Goal: Task Accomplishment & Management: Use online tool/utility

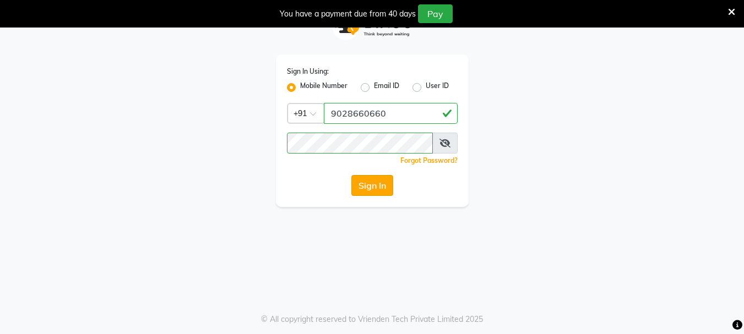
click at [369, 188] on button "Sign In" at bounding box center [372, 185] width 42 height 21
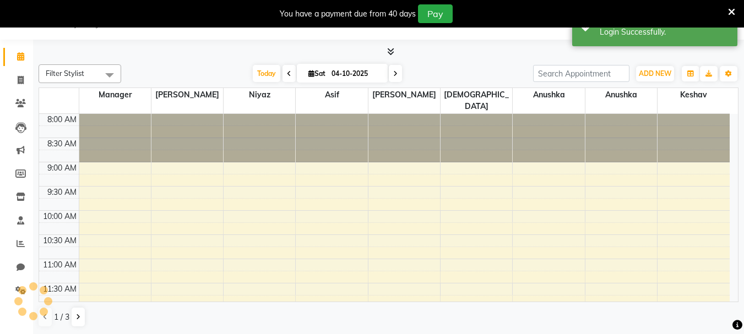
select select "en"
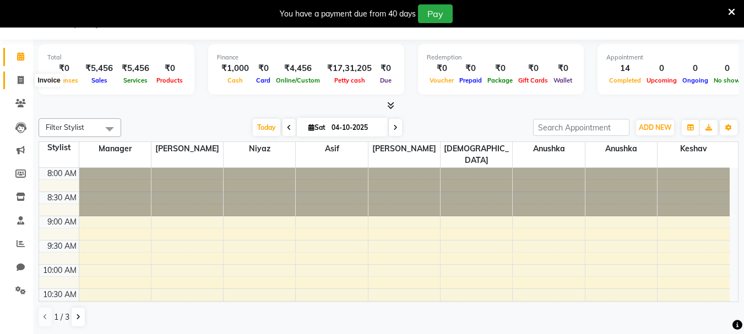
click at [18, 81] on icon at bounding box center [21, 80] width 6 height 8
select select "4842"
select select "service"
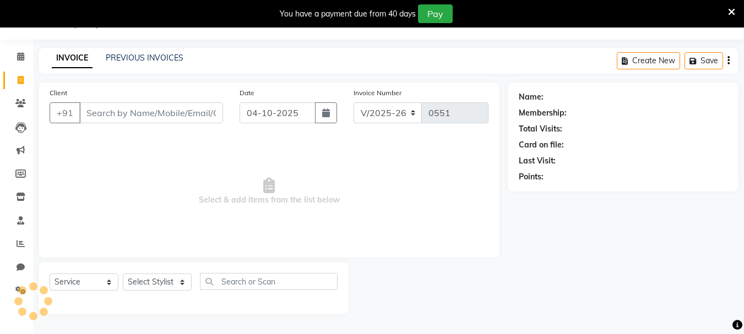
click at [180, 110] on input "Client" at bounding box center [151, 112] width 144 height 21
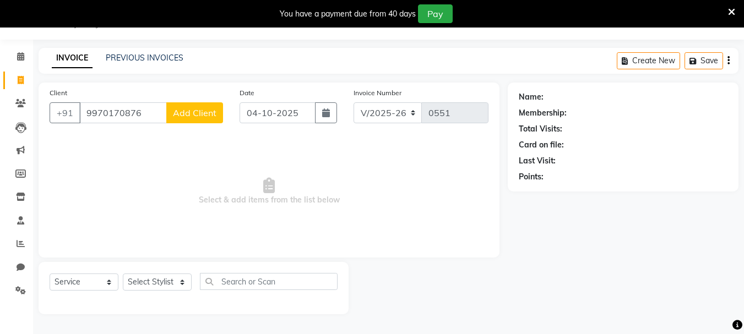
type input "9970170876"
click at [186, 104] on button "Add Client" at bounding box center [194, 112] width 57 height 21
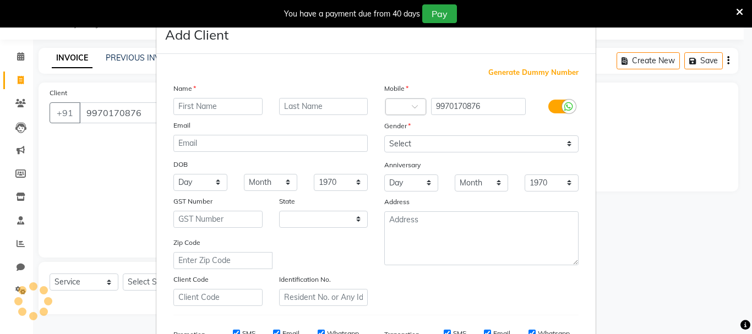
select select "22"
type input "reena"
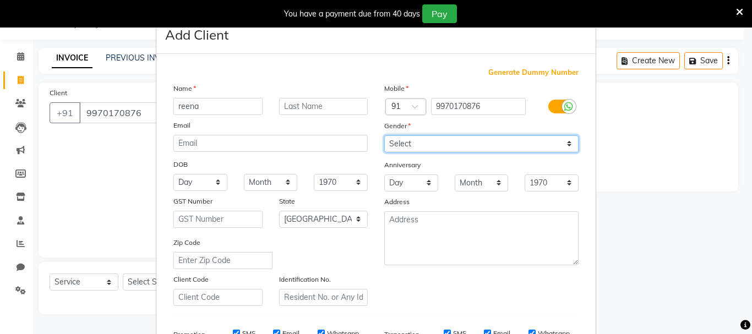
click at [472, 150] on select "Select [DEMOGRAPHIC_DATA] [DEMOGRAPHIC_DATA] Other Prefer Not To Say" at bounding box center [481, 143] width 194 height 17
select select "[DEMOGRAPHIC_DATA]"
click at [384, 135] on select "Select [DEMOGRAPHIC_DATA] [DEMOGRAPHIC_DATA] Other Prefer Not To Say" at bounding box center [481, 143] width 194 height 17
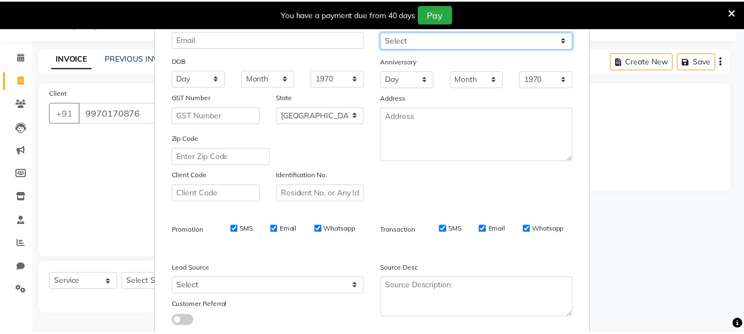
scroll to position [174, 0]
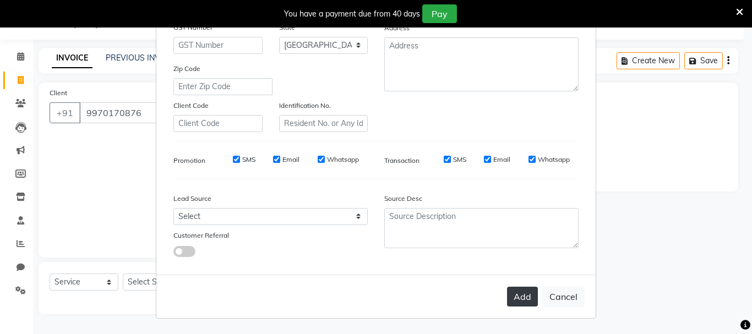
click at [523, 299] on button "Add" at bounding box center [522, 297] width 31 height 20
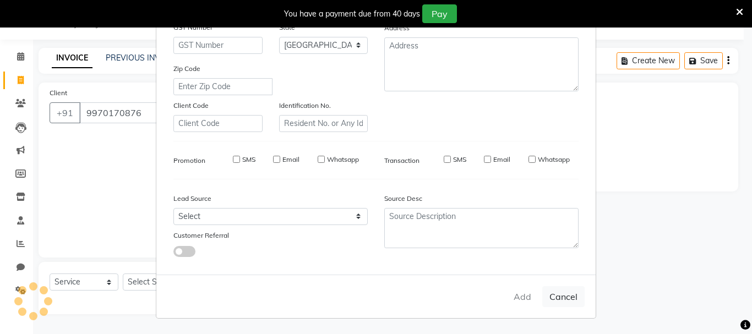
type input "99******76"
select select
select select "null"
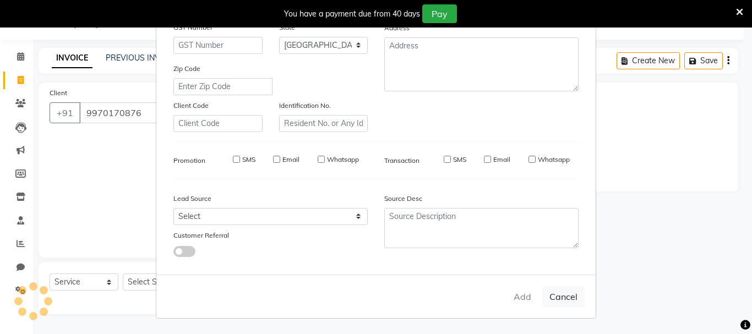
select select
checkbox input "false"
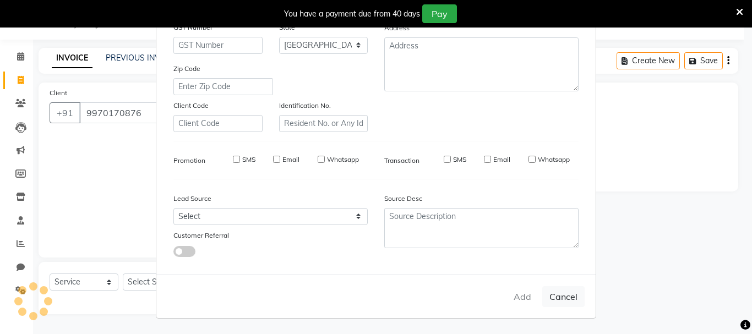
checkbox input "false"
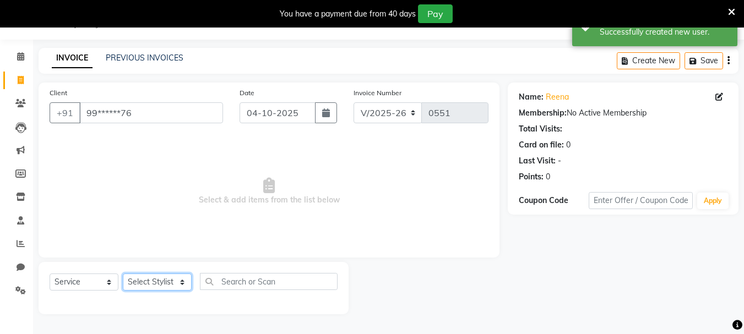
click at [162, 283] on select "Select Stylist [PERSON_NAME] [PERSON_NAME] gudu [PERSON_NAME] Manager [PERSON_N…" at bounding box center [157, 282] width 69 height 17
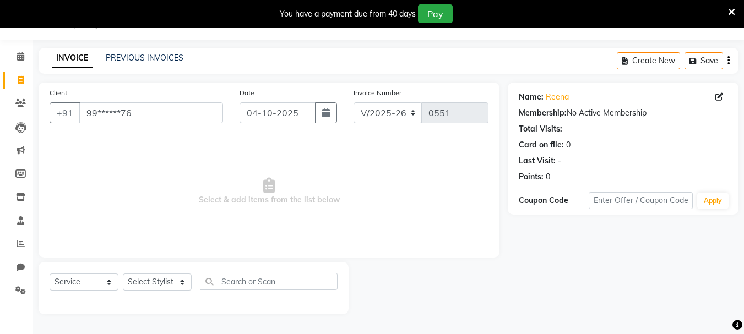
click at [399, 218] on span "Select & add items from the list below" at bounding box center [269, 191] width 439 height 110
click at [141, 265] on div "Select Service Product Membership Package Voucher Prepaid Gift Card Select Styl…" at bounding box center [194, 288] width 310 height 52
click at [134, 286] on select "Select Stylist [PERSON_NAME] [PERSON_NAME] gudu [PERSON_NAME] Manager [PERSON_N…" at bounding box center [157, 282] width 69 height 17
select select "30048"
click at [123, 274] on select "Select Stylist [PERSON_NAME] [PERSON_NAME] gudu [PERSON_NAME] Manager [PERSON_N…" at bounding box center [157, 282] width 69 height 17
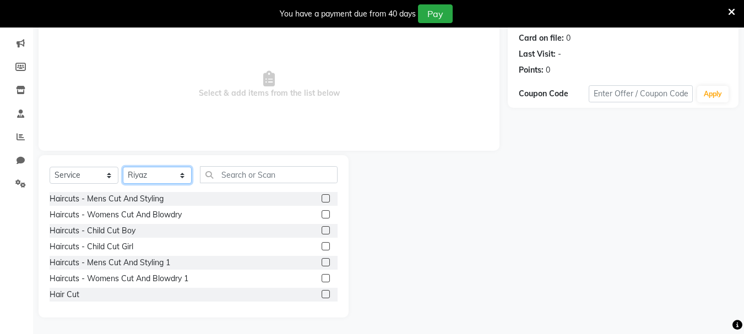
scroll to position [0, 0]
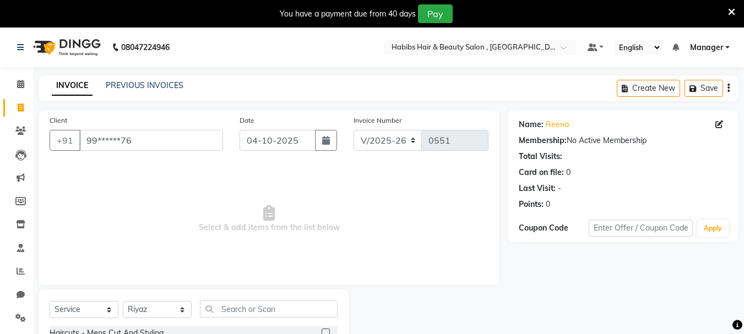
click at [728, 9] on icon at bounding box center [731, 12] width 7 height 10
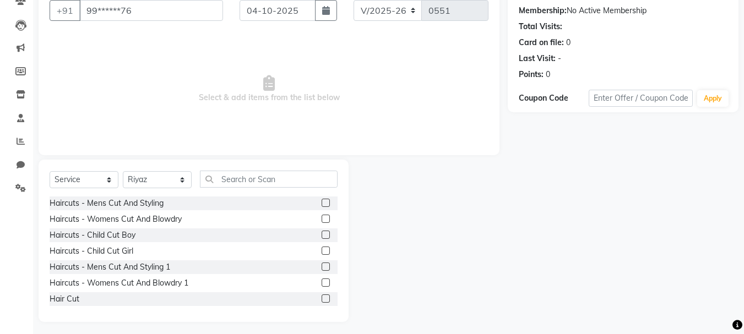
scroll to position [107, 0]
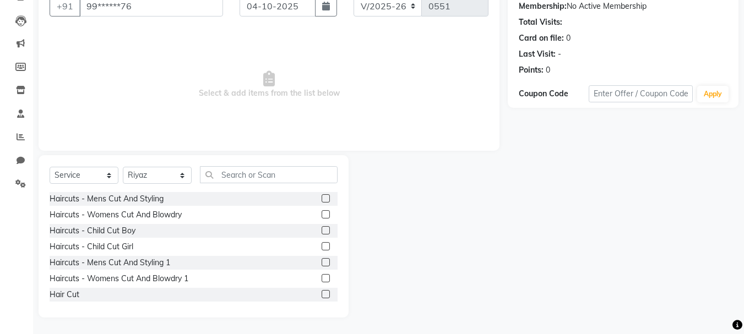
click at [321, 276] on label at bounding box center [325, 278] width 8 height 8
click at [321, 276] on input "checkbox" at bounding box center [324, 278] width 7 height 7
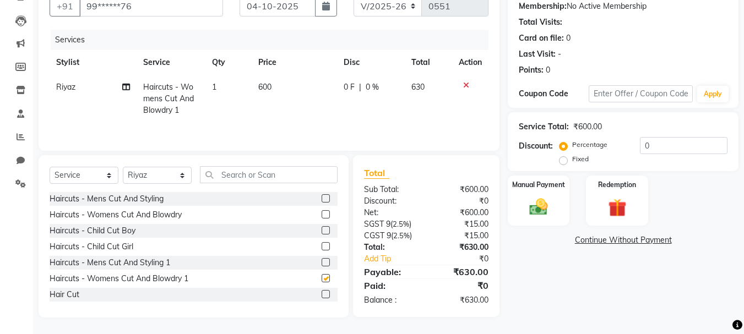
checkbox input "false"
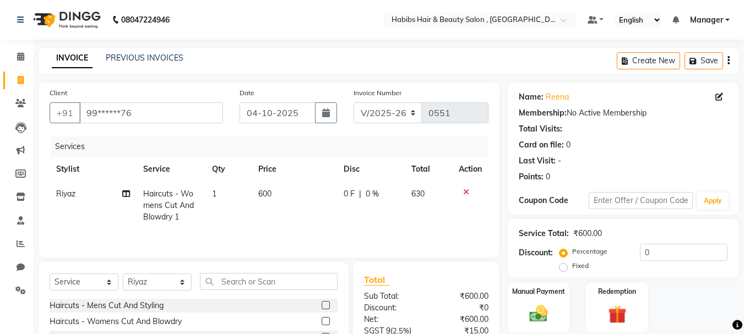
click at [727, 58] on button "button" at bounding box center [728, 61] width 2 height 26
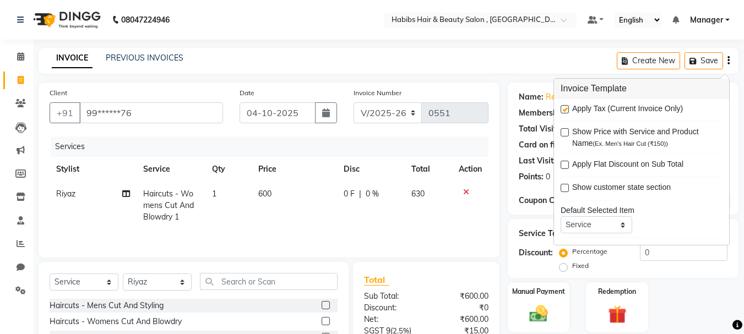
click at [563, 105] on div "Apply Tax (Current Invoice Only)" at bounding box center [641, 110] width 162 height 14
click at [564, 106] on label at bounding box center [564, 109] width 8 height 8
click at [564, 106] on input "checkbox" at bounding box center [563, 109] width 7 height 7
checkbox input "false"
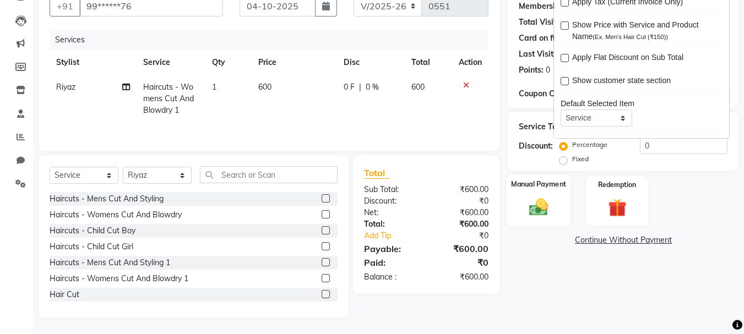
click at [524, 191] on div "Manual Payment" at bounding box center [538, 200] width 64 height 52
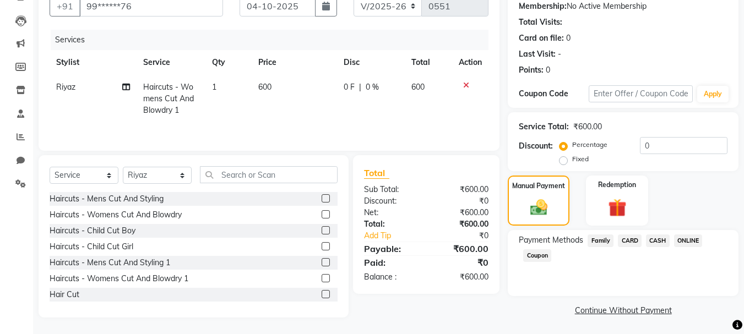
click at [696, 240] on span "ONLINE" at bounding box center [688, 240] width 29 height 13
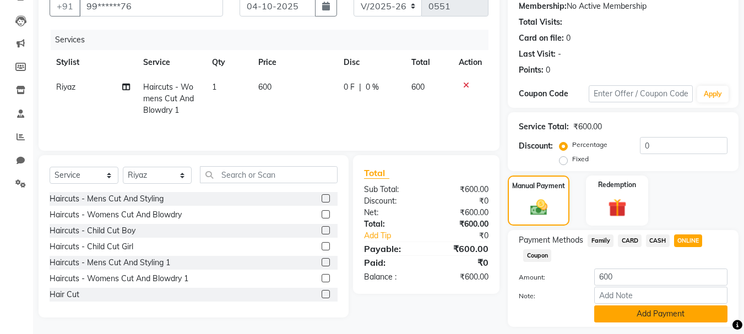
scroll to position [139, 0]
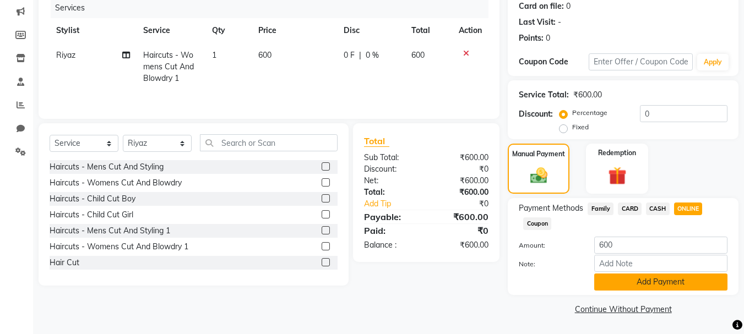
click at [610, 277] on button "Add Payment" at bounding box center [660, 282] width 133 height 17
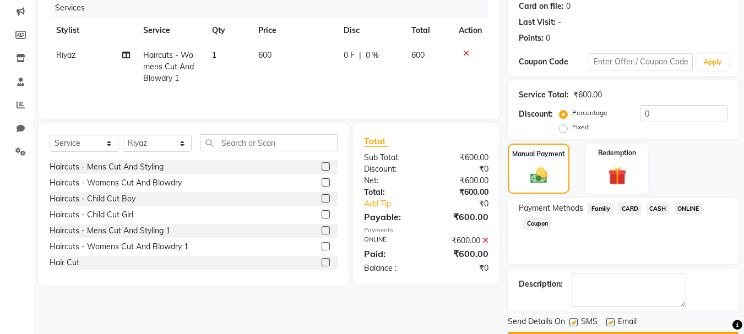
scroll to position [170, 0]
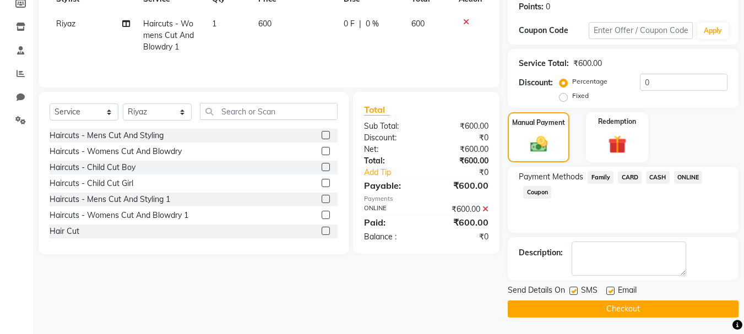
click at [608, 302] on button "Checkout" at bounding box center [622, 308] width 231 height 17
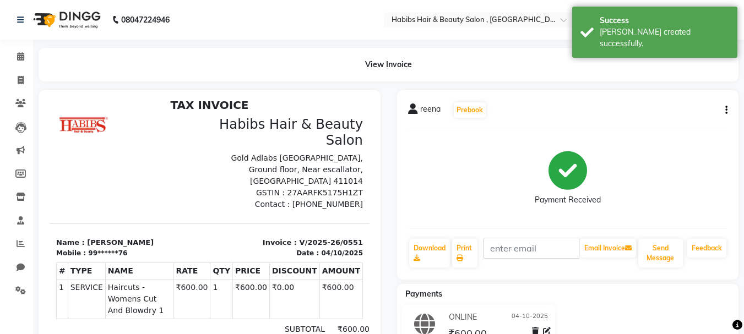
scroll to position [9, 0]
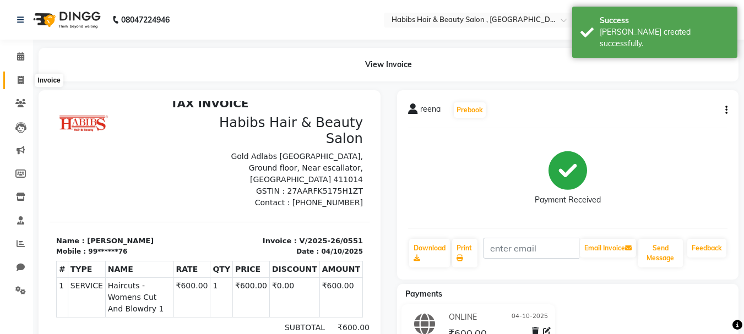
click at [18, 77] on icon at bounding box center [21, 80] width 6 height 8
select select "service"
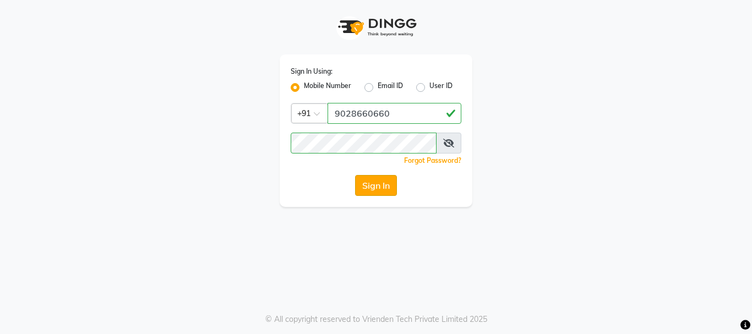
click at [375, 184] on button "Sign In" at bounding box center [376, 185] width 42 height 21
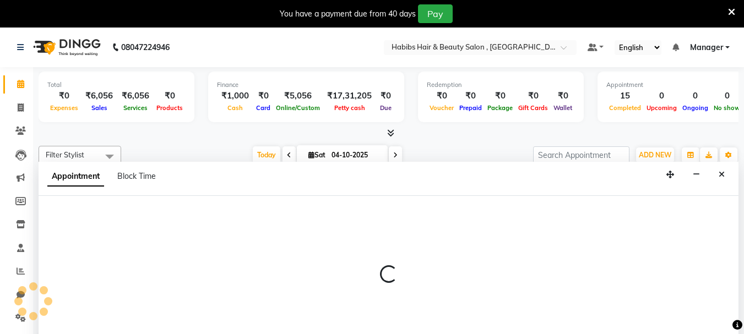
scroll to position [28, 0]
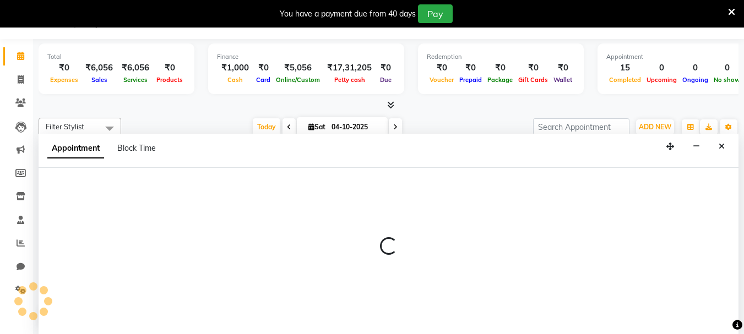
select select "93759"
select select "615"
select select "tentative"
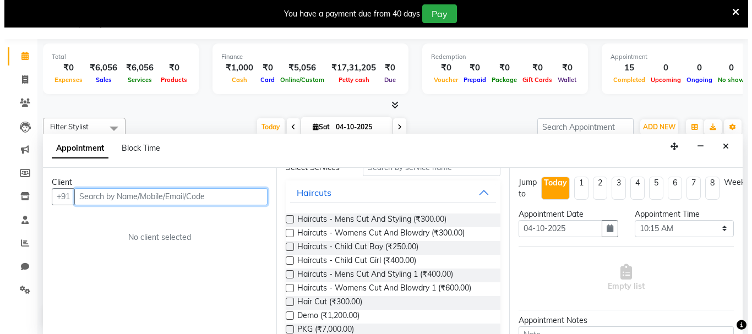
scroll to position [0, 0]
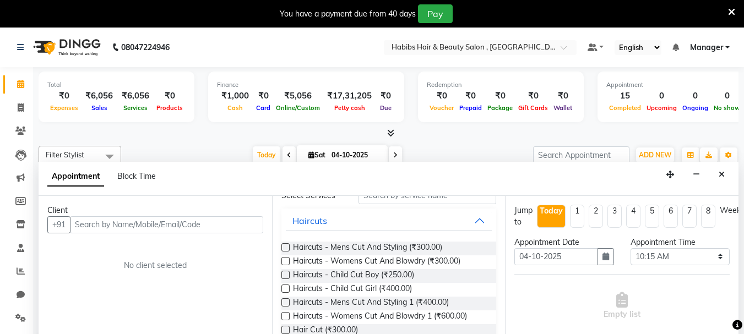
click at [730, 129] on div at bounding box center [389, 134] width 700 height 12
click at [18, 108] on icon at bounding box center [21, 107] width 6 height 8
select select "service"
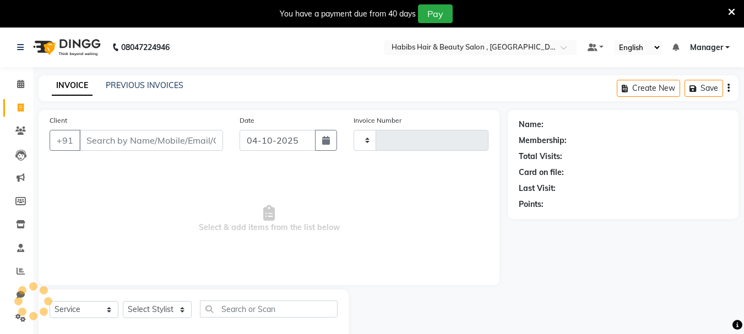
type input "0552"
select select "4842"
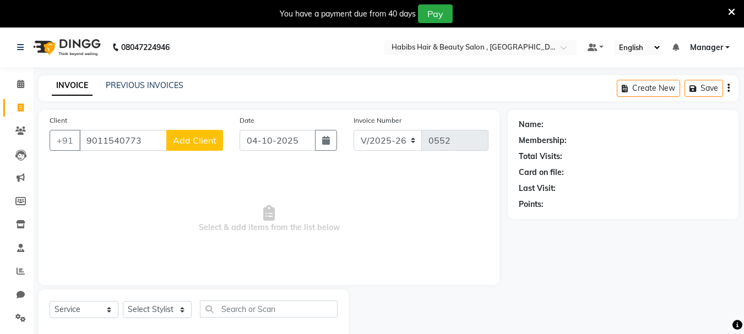
type input "9011540773"
click at [206, 140] on span "Add Client" at bounding box center [194, 140] width 43 height 11
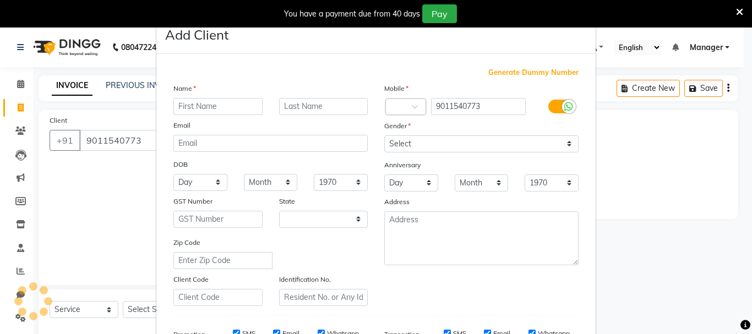
select select "22"
click at [213, 105] on input "text" at bounding box center [217, 106] width 89 height 17
type input "[PERSON_NAME]"
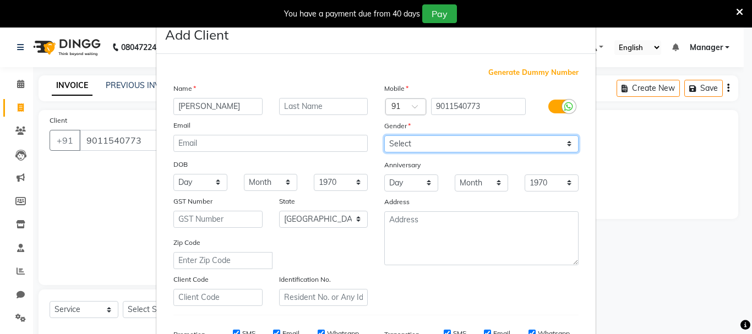
click at [532, 145] on select "Select [DEMOGRAPHIC_DATA] [DEMOGRAPHIC_DATA] Other Prefer Not To Say" at bounding box center [481, 143] width 194 height 17
select select "[DEMOGRAPHIC_DATA]"
click at [384, 135] on select "Select [DEMOGRAPHIC_DATA] [DEMOGRAPHIC_DATA] Other Prefer Not To Say" at bounding box center [481, 143] width 194 height 17
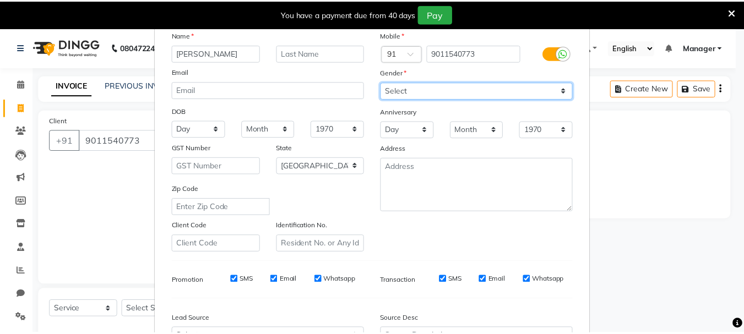
scroll to position [174, 0]
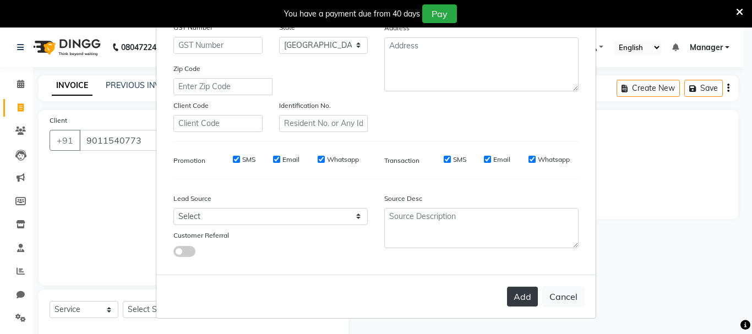
click at [522, 296] on button "Add" at bounding box center [522, 297] width 31 height 20
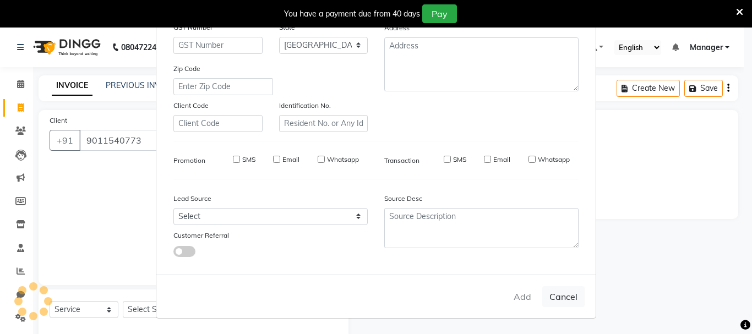
type input "90******73"
select select
select select "null"
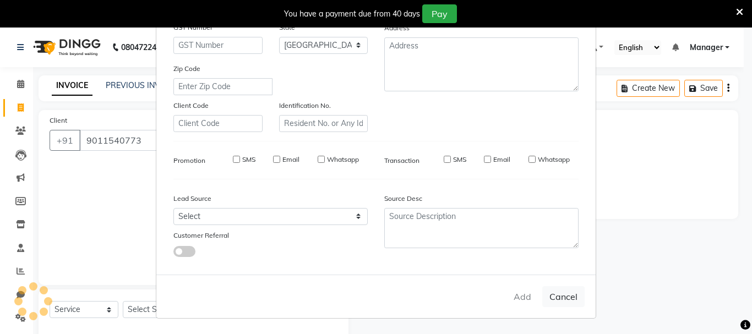
select select
checkbox input "false"
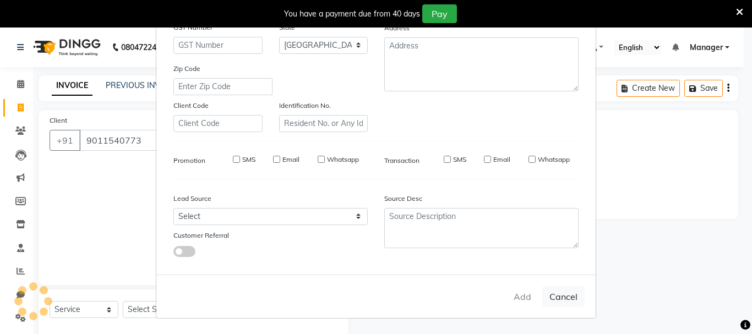
checkbox input "false"
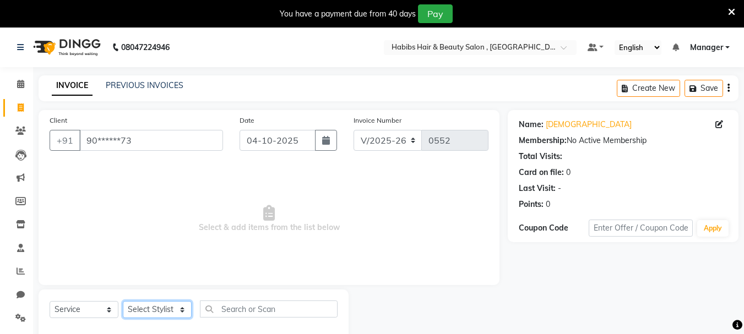
click at [159, 305] on select "Select Stylist [PERSON_NAME] [PERSON_NAME] gudu [PERSON_NAME] Manager [PERSON_N…" at bounding box center [157, 309] width 69 height 17
select select "30001"
click at [123, 301] on select "Select Stylist [PERSON_NAME] [PERSON_NAME] gudu [PERSON_NAME] Manager [PERSON_N…" at bounding box center [157, 309] width 69 height 17
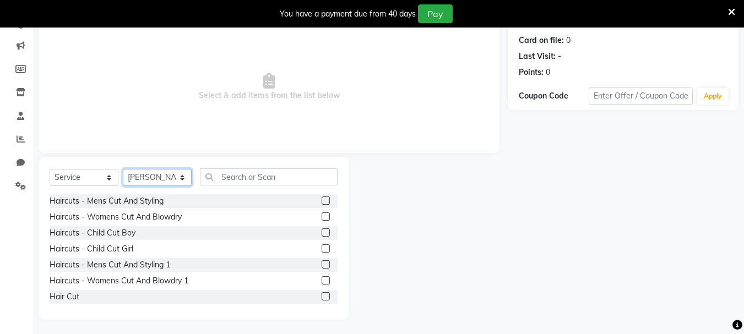
scroll to position [134, 0]
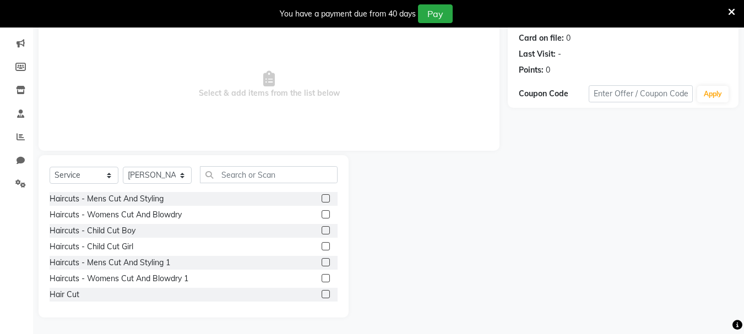
click at [321, 213] on label at bounding box center [325, 214] width 8 height 8
click at [321, 213] on input "checkbox" at bounding box center [324, 214] width 7 height 7
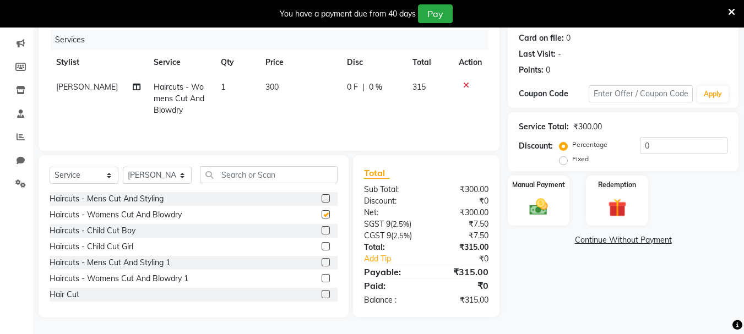
checkbox input "false"
click at [265, 89] on span "300" at bounding box center [271, 87] width 13 height 10
select select "30001"
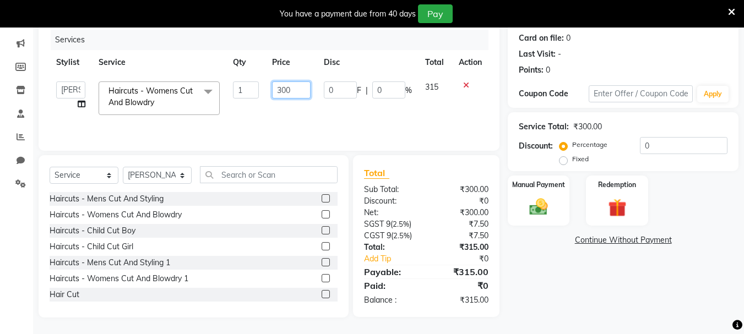
drag, startPoint x: 299, startPoint y: 97, endPoint x: 243, endPoint y: 97, distance: 55.6
click at [243, 97] on tr "anushka [PERSON_NAME] gudu [PERSON_NAME] Manager [PERSON_NAME] [PERSON_NAME] ra…" at bounding box center [269, 98] width 439 height 47
type input "450"
click at [274, 114] on td "450" at bounding box center [290, 98] width 51 height 47
select select "30001"
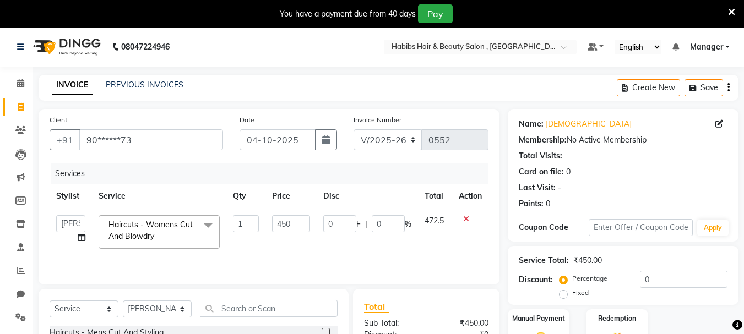
scroll to position [0, 0]
click at [728, 81] on button "button" at bounding box center [728, 88] width 2 height 26
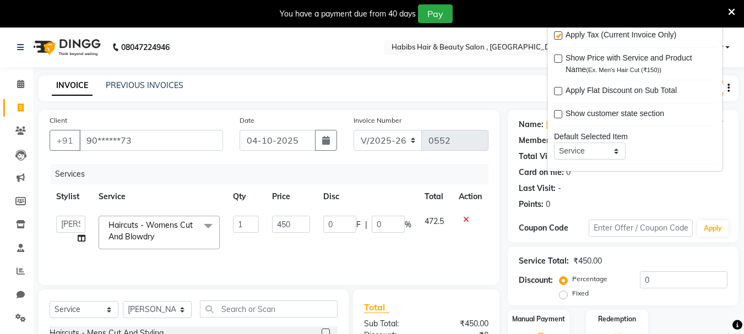
click at [558, 36] on label at bounding box center [558, 35] width 8 height 8
click at [558, 36] on input "checkbox" at bounding box center [557, 35] width 7 height 7
checkbox input "false"
click at [149, 311] on select "Select Stylist [PERSON_NAME] [PERSON_NAME] gudu [PERSON_NAME] Manager [PERSON_N…" at bounding box center [157, 309] width 69 height 17
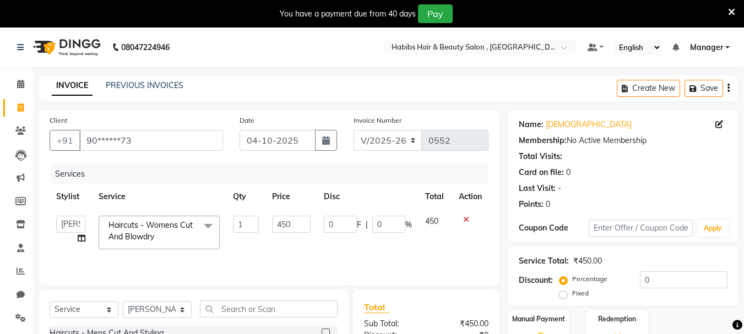
click at [275, 260] on div "Services Stylist Service Qty Price Disc Total Action anushka [PERSON_NAME] gudu…" at bounding box center [269, 219] width 439 height 110
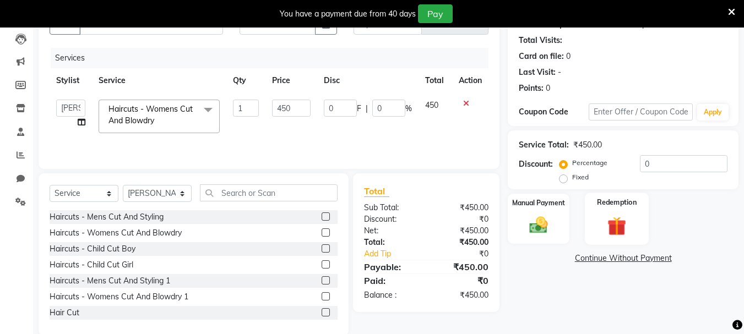
scroll to position [134, 0]
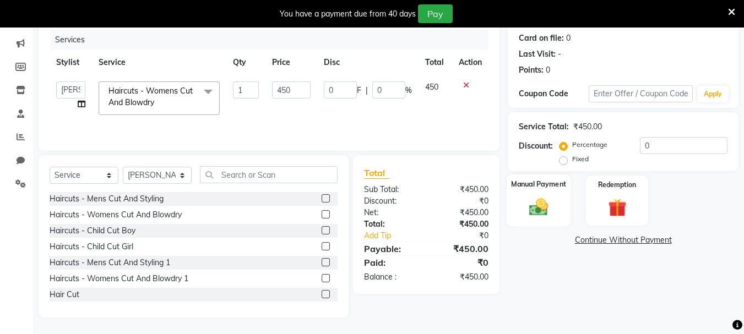
click at [549, 204] on img at bounding box center [538, 207] width 31 height 22
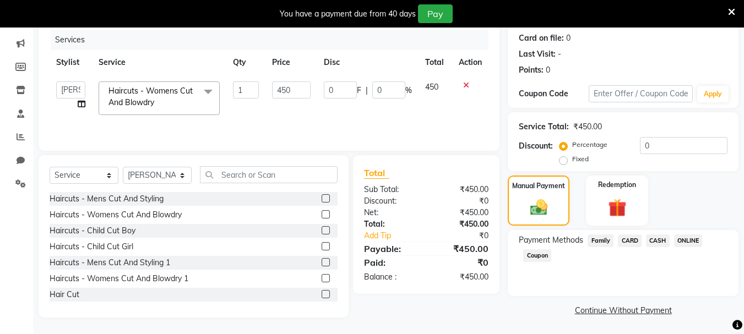
click at [691, 236] on span "ONLINE" at bounding box center [688, 240] width 29 height 13
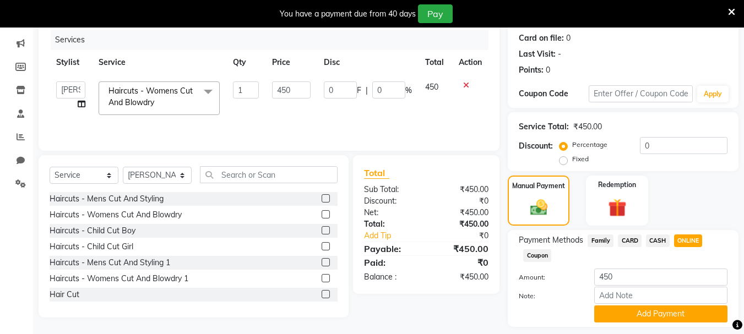
scroll to position [166, 0]
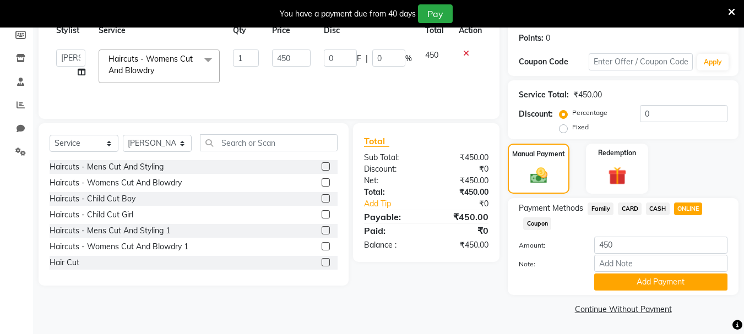
drag, startPoint x: 628, startPoint y: 207, endPoint x: 628, endPoint y: 218, distance: 10.5
click at [628, 214] on span "CARD" at bounding box center [630, 209] width 24 height 13
click at [632, 279] on button "Add Payment" at bounding box center [660, 282] width 133 height 17
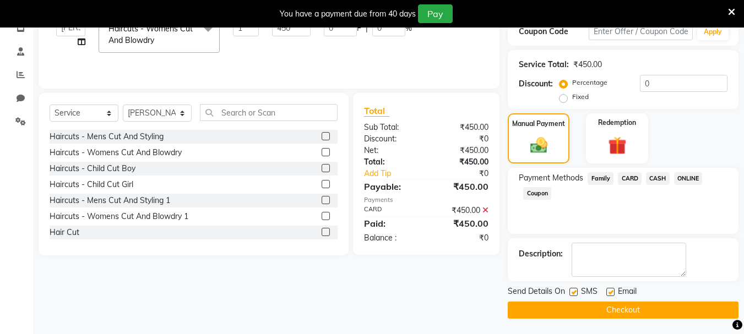
scroll to position [198, 0]
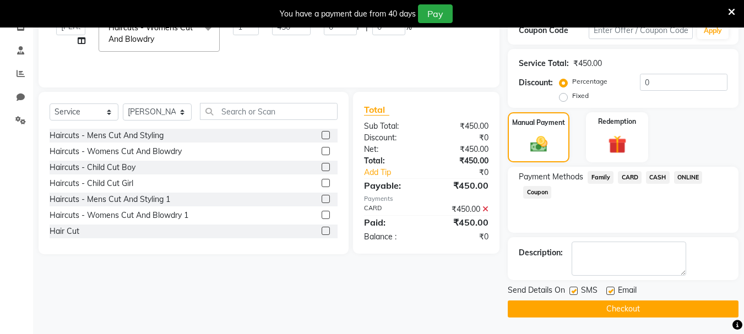
click at [629, 307] on button "Checkout" at bounding box center [622, 308] width 231 height 17
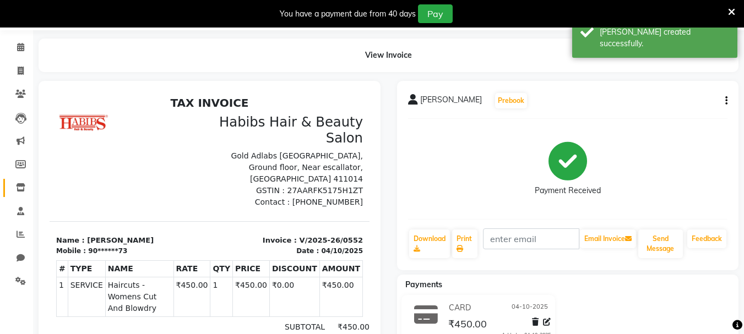
scroll to position [32, 0]
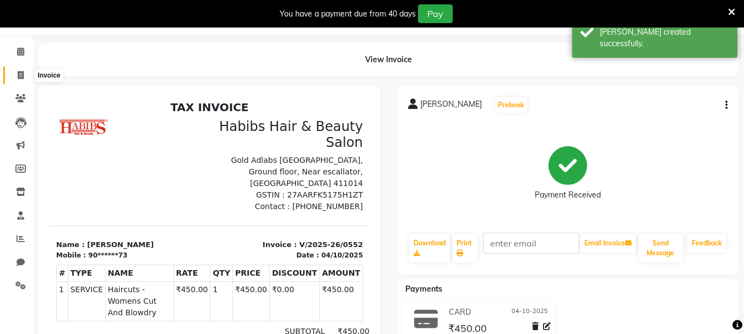
click at [18, 69] on span at bounding box center [20, 75] width 19 height 13
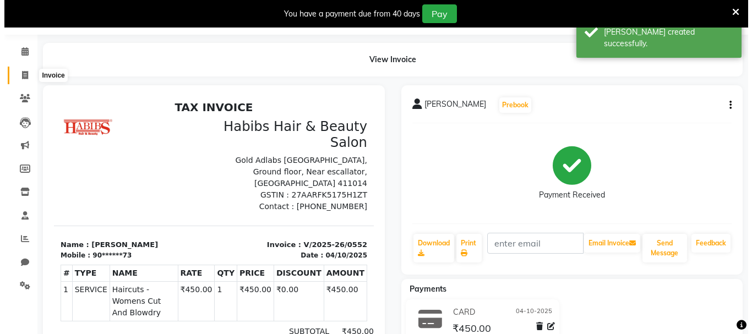
scroll to position [28, 0]
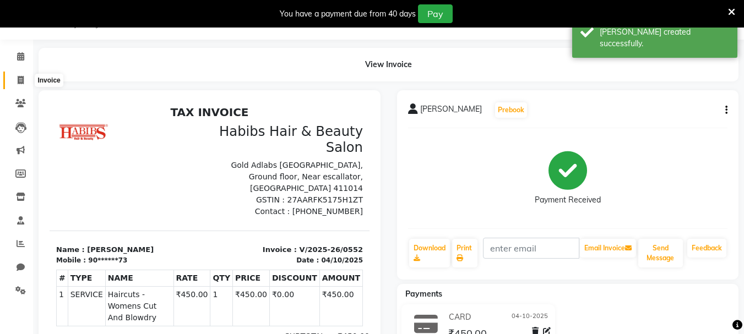
select select "4842"
select select "service"
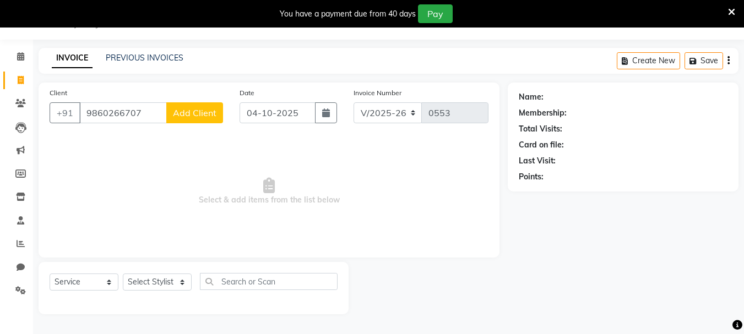
type input "9860266707"
click at [193, 105] on button "Add Client" at bounding box center [194, 112] width 57 height 21
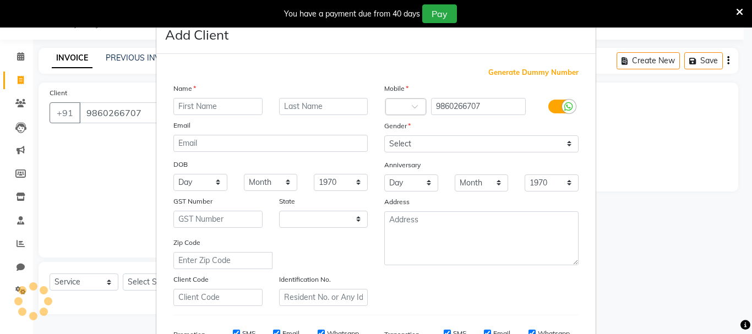
select select "22"
type input "marc"
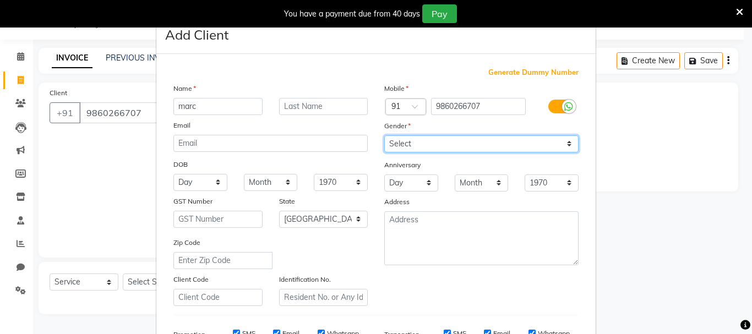
click at [435, 146] on select "Select [DEMOGRAPHIC_DATA] [DEMOGRAPHIC_DATA] Other Prefer Not To Say" at bounding box center [481, 143] width 194 height 17
select select "[DEMOGRAPHIC_DATA]"
click at [384, 135] on select "Select [DEMOGRAPHIC_DATA] [DEMOGRAPHIC_DATA] Other Prefer Not To Say" at bounding box center [481, 143] width 194 height 17
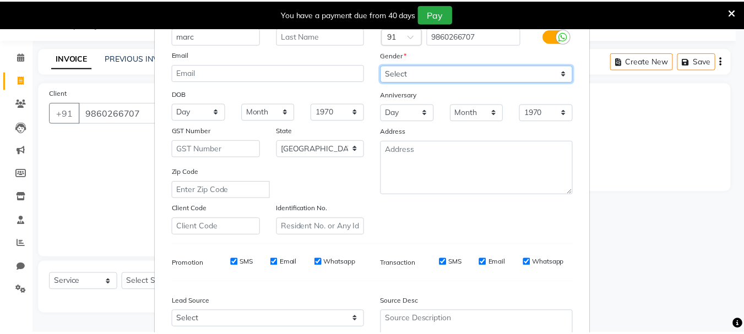
scroll to position [174, 0]
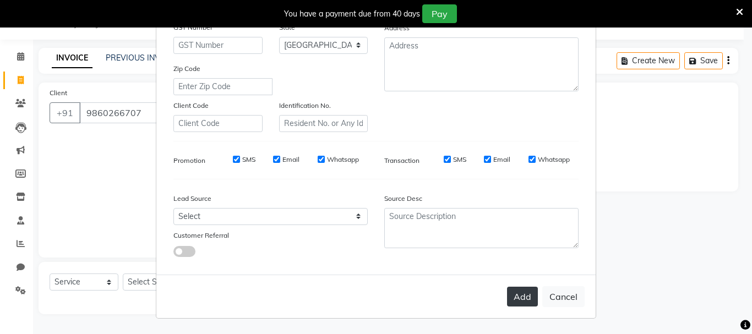
click at [527, 300] on button "Add" at bounding box center [522, 297] width 31 height 20
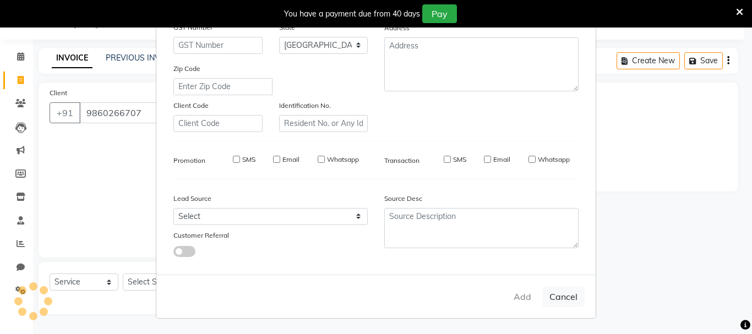
type input "98******07"
select select
select select "null"
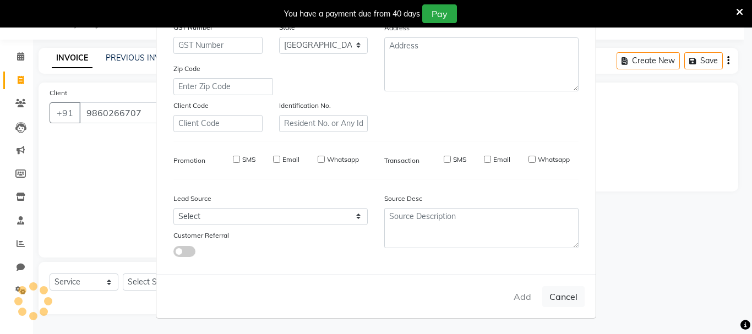
select select
checkbox input "false"
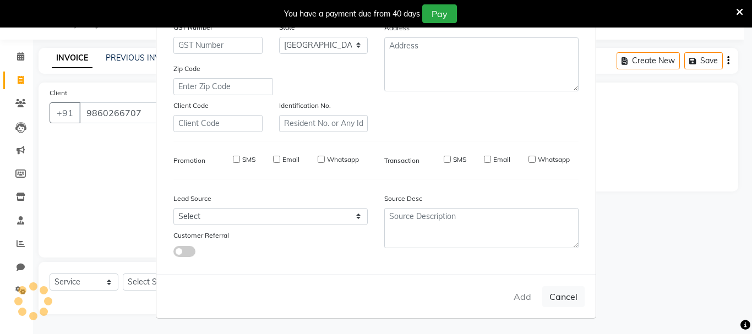
checkbox input "false"
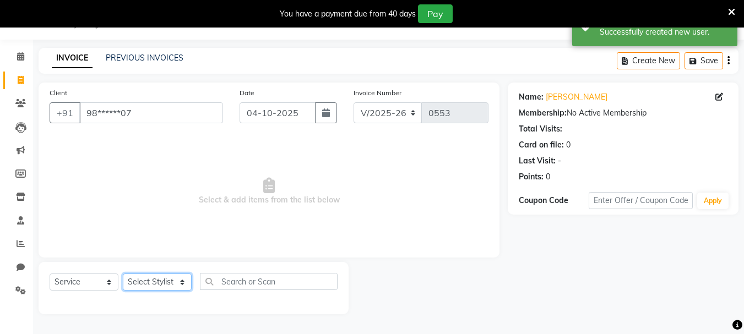
click at [168, 283] on select "Select Stylist [PERSON_NAME] [PERSON_NAME] gudu [PERSON_NAME] Manager [PERSON_N…" at bounding box center [157, 282] width 69 height 17
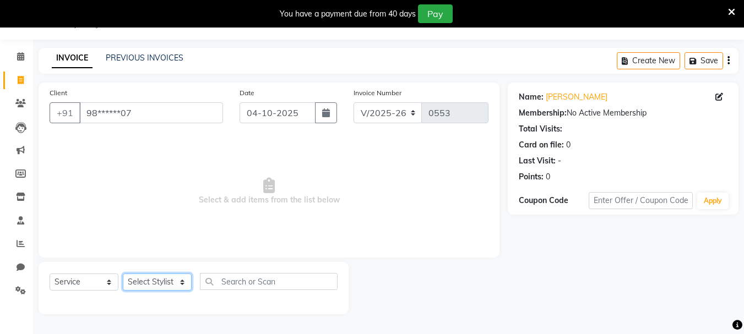
select select "30049"
click at [123, 274] on select "Select Stylist [PERSON_NAME] [PERSON_NAME] gudu [PERSON_NAME] Manager [PERSON_N…" at bounding box center [157, 282] width 69 height 17
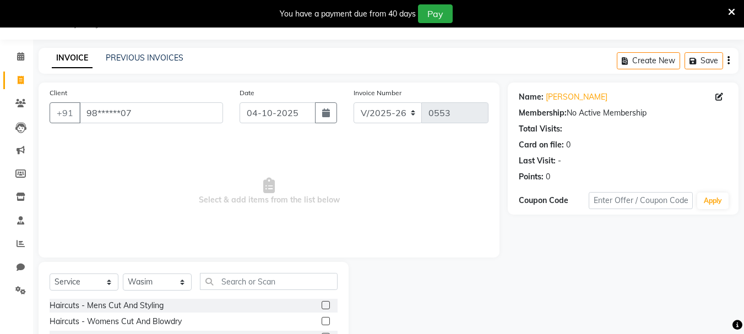
click at [321, 302] on label at bounding box center [325, 305] width 8 height 8
click at [321, 302] on input "checkbox" at bounding box center [324, 305] width 7 height 7
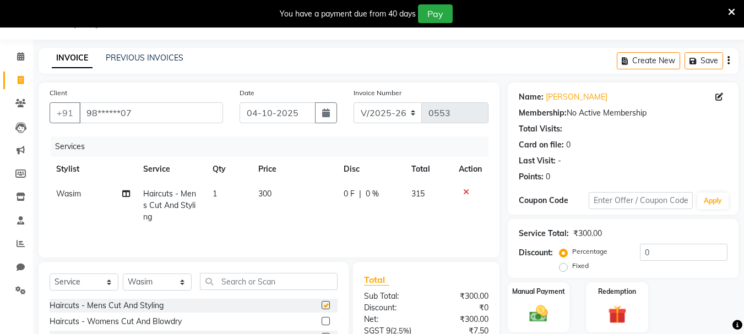
checkbox input "false"
click at [318, 281] on input "text" at bounding box center [269, 281] width 138 height 17
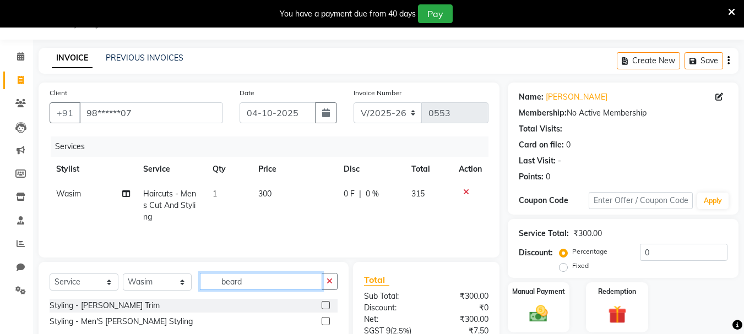
type input "beard"
click at [327, 305] on label at bounding box center [325, 305] width 8 height 8
click at [327, 305] on input "checkbox" at bounding box center [324, 305] width 7 height 7
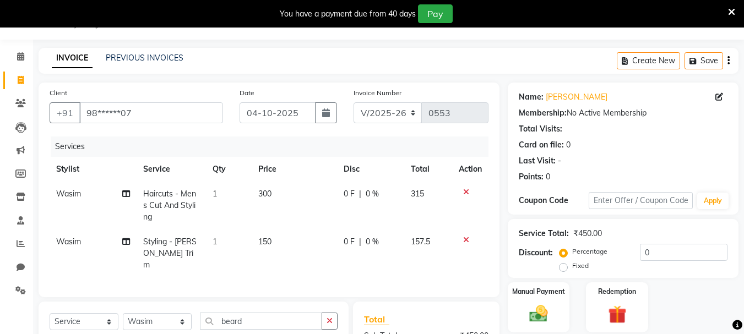
checkbox input "false"
click at [297, 252] on td "150" at bounding box center [294, 253] width 85 height 48
select select "30049"
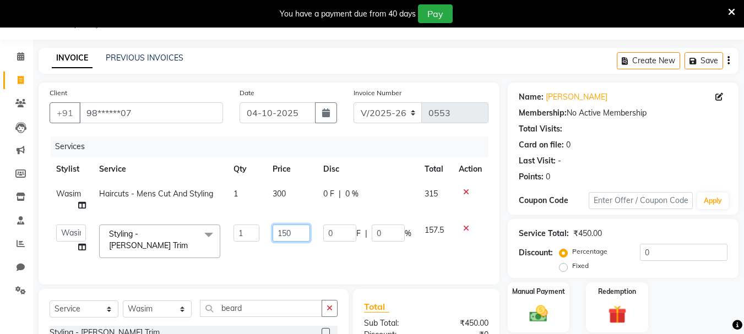
drag, startPoint x: 300, startPoint y: 236, endPoint x: 213, endPoint y: 223, distance: 88.5
click at [213, 223] on tr "anushka [PERSON_NAME] gudu [PERSON_NAME] Manager [PERSON_NAME] [PERSON_NAME] ra…" at bounding box center [269, 241] width 439 height 47
type input "200"
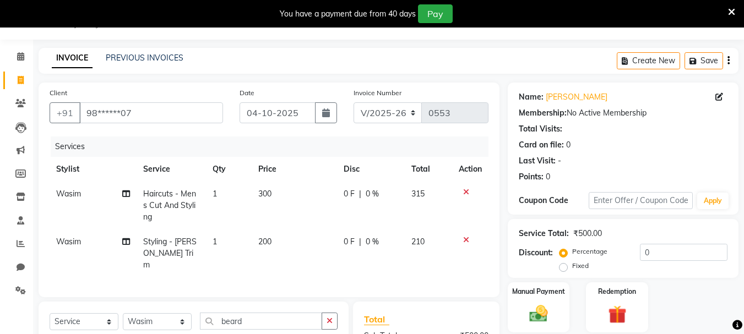
click at [309, 184] on td "300" at bounding box center [294, 206] width 85 height 48
select select "30049"
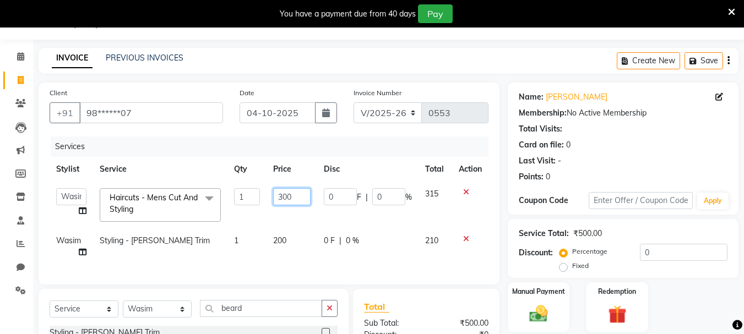
drag, startPoint x: 309, startPoint y: 184, endPoint x: 254, endPoint y: 196, distance: 57.0
click at [254, 196] on tr "anushka [PERSON_NAME] gudu [PERSON_NAME] Manager [PERSON_NAME] [PERSON_NAME] ra…" at bounding box center [269, 205] width 439 height 47
type input "350"
click at [299, 247] on td "200" at bounding box center [291, 246] width 51 height 36
select select "30049"
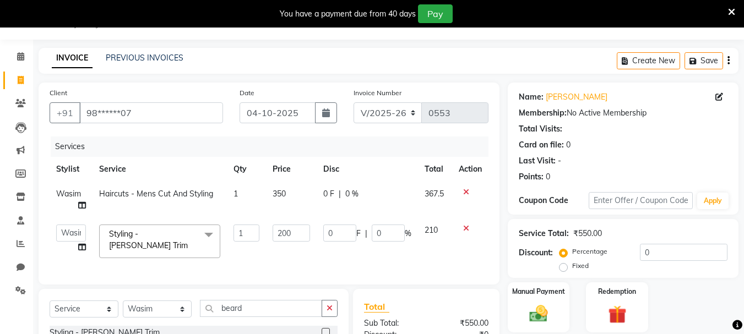
scroll to position [0, 0]
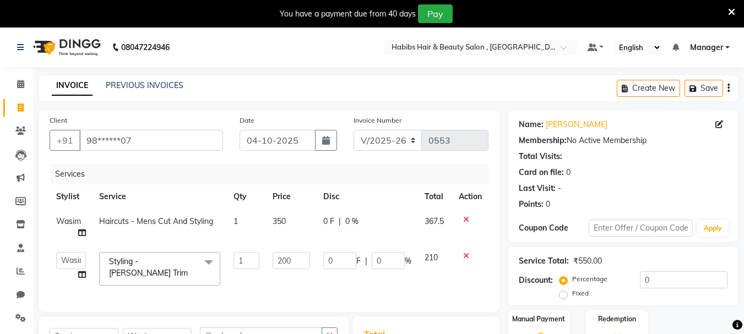
click at [727, 88] on icon "button" at bounding box center [728, 88] width 2 height 1
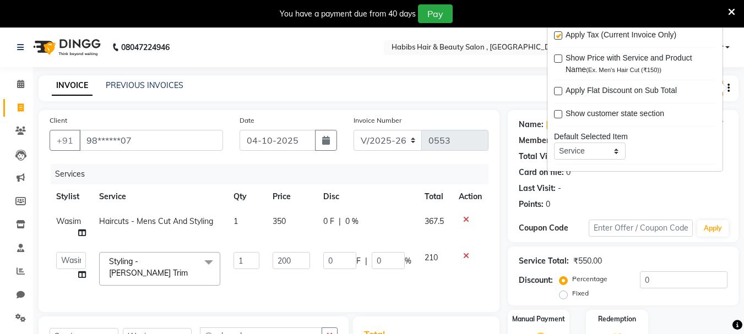
click at [560, 35] on label at bounding box center [558, 35] width 8 height 8
click at [560, 35] on input "checkbox" at bounding box center [557, 35] width 7 height 7
checkbox input "false"
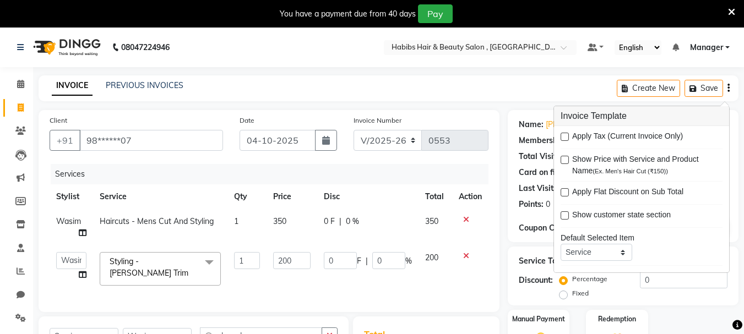
scroll to position [141, 0]
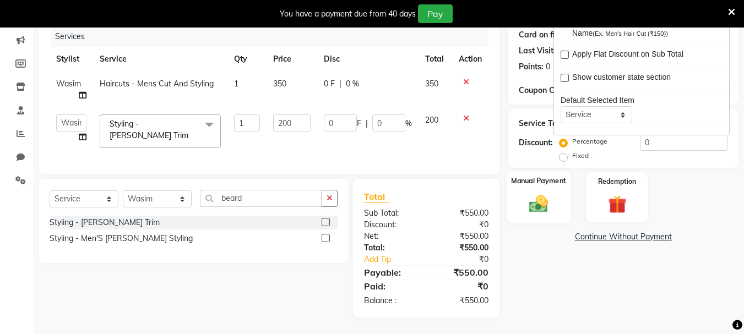
click at [530, 198] on img at bounding box center [538, 204] width 31 height 22
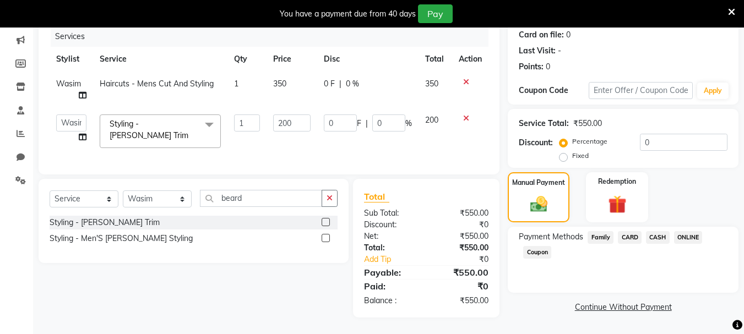
click at [679, 236] on span "ONLINE" at bounding box center [688, 237] width 29 height 13
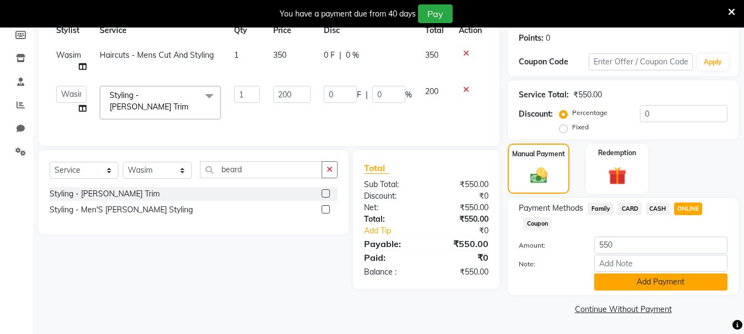
click at [660, 279] on button "Add Payment" at bounding box center [660, 282] width 133 height 17
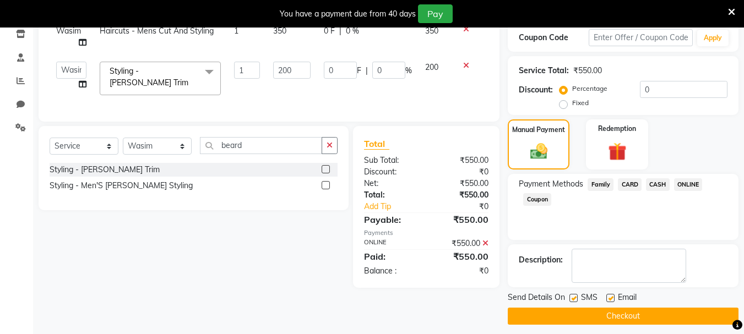
scroll to position [198, 0]
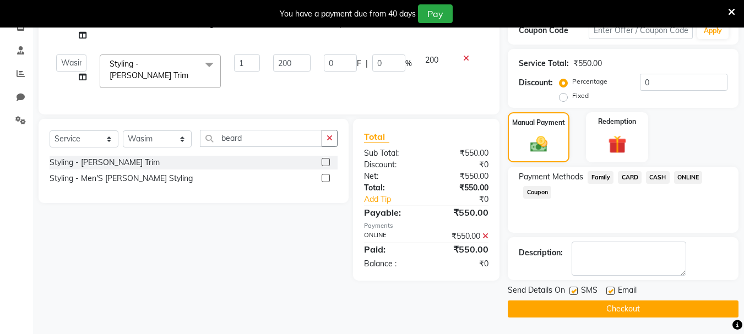
click at [661, 310] on button "Checkout" at bounding box center [622, 308] width 231 height 17
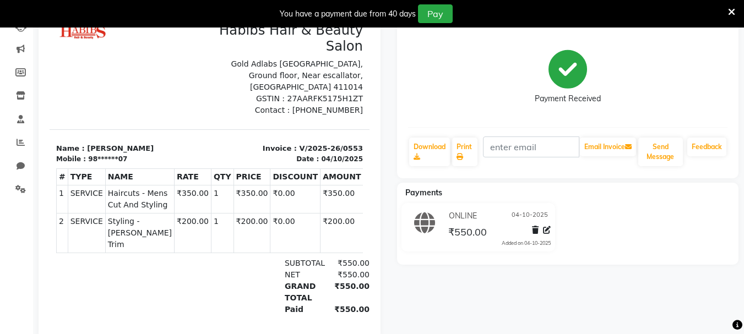
scroll to position [104, 0]
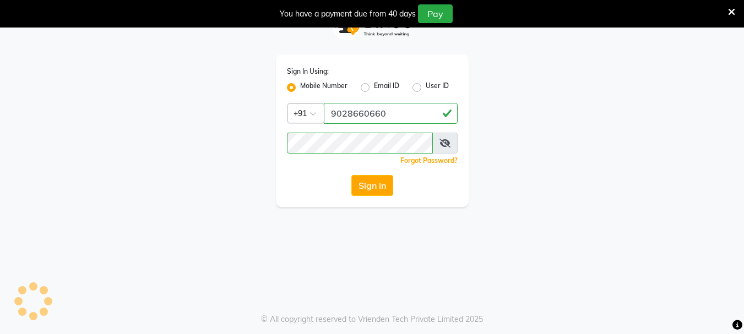
scroll to position [28, 0]
